Goal: Task Accomplishment & Management: Manage account settings

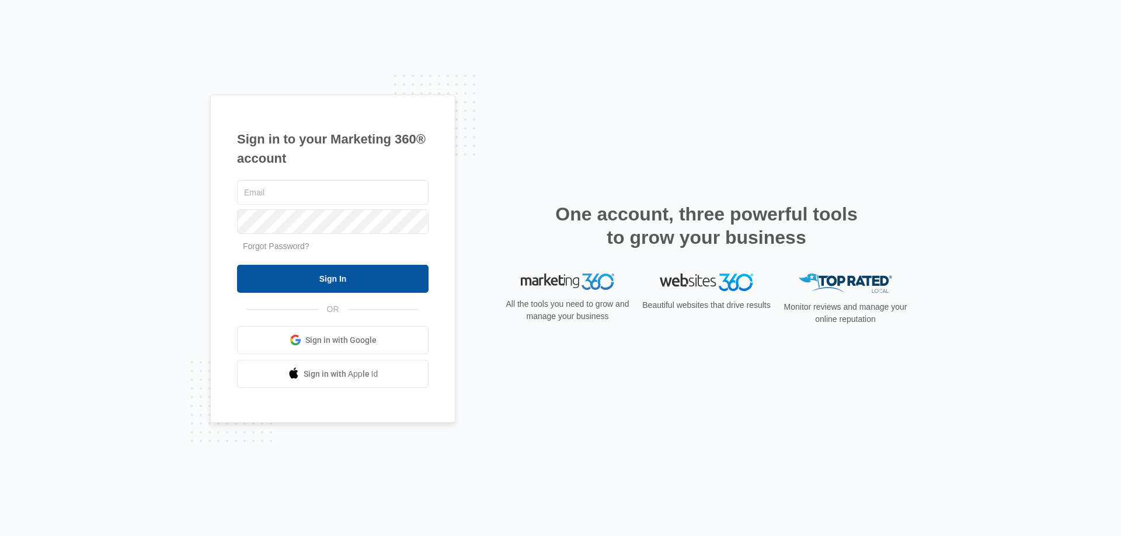
type input "[EMAIL_ADDRESS][DOMAIN_NAME]"
click at [355, 274] on input "Sign In" at bounding box center [332, 279] width 191 height 28
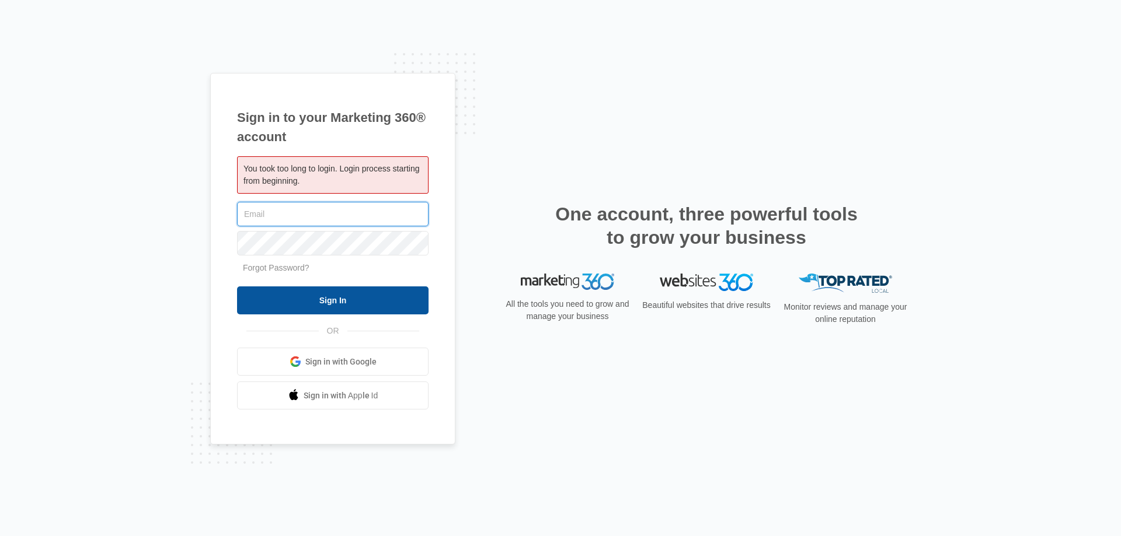
type input "[EMAIL_ADDRESS][DOMAIN_NAME]"
click at [287, 309] on input "Sign In" at bounding box center [332, 301] width 191 height 28
